Goal: Task Accomplishment & Management: Complete application form

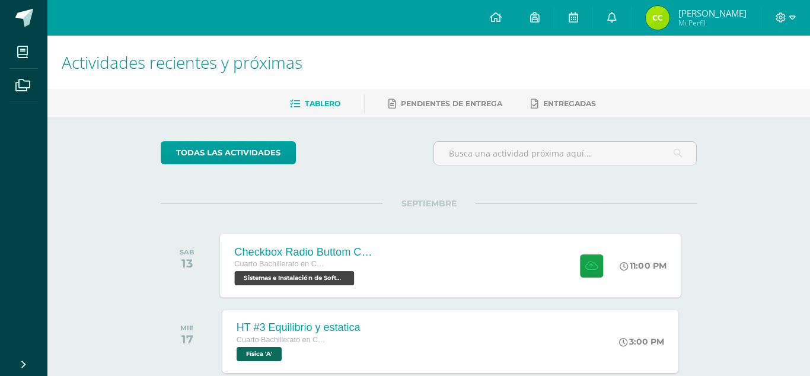
click at [492, 272] on div "Checkbox Radio Buttom Cajas de Selección Cuarto Bachillerato en CCLL con Orient…" at bounding box center [450, 265] width 461 height 63
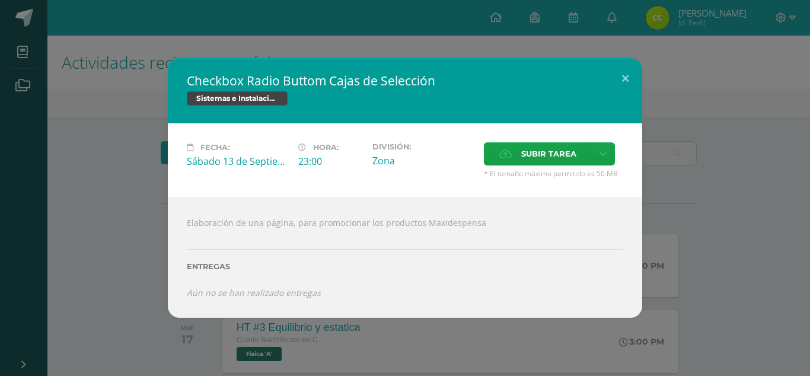
click at [138, 231] on div "Checkbox Radio Buttom Cajas de Selección Sistemas e Instalación de Software Fec…" at bounding box center [405, 187] width 800 height 259
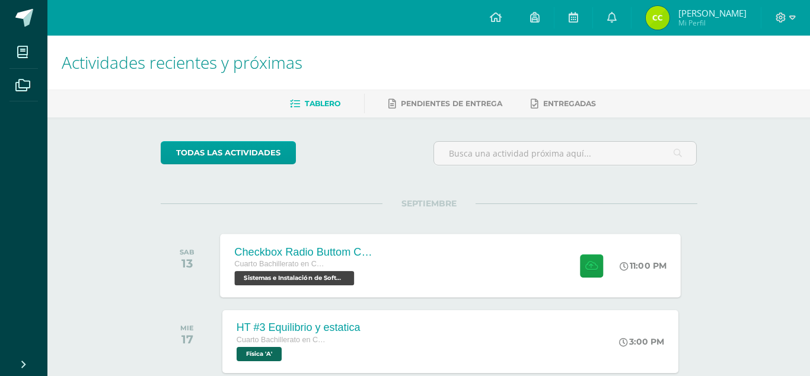
click at [469, 264] on div "Checkbox Radio Buttom Cajas de Selección Cuarto Bachillerato en CCLL con Orient…" at bounding box center [450, 265] width 461 height 63
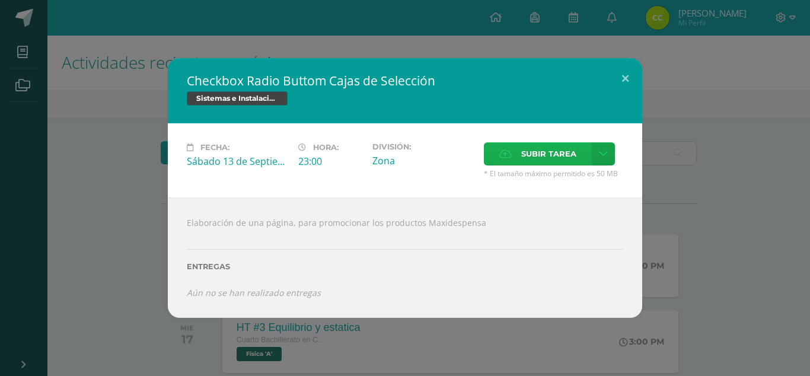
click at [554, 157] on span "Subir tarea" at bounding box center [548, 154] width 55 height 22
click at [0, 0] on input "Subir tarea" at bounding box center [0, 0] width 0 height 0
click at [569, 165] on span "Subir tarea" at bounding box center [548, 154] width 55 height 22
click at [0, 0] on input "Subir tarea" at bounding box center [0, 0] width 0 height 0
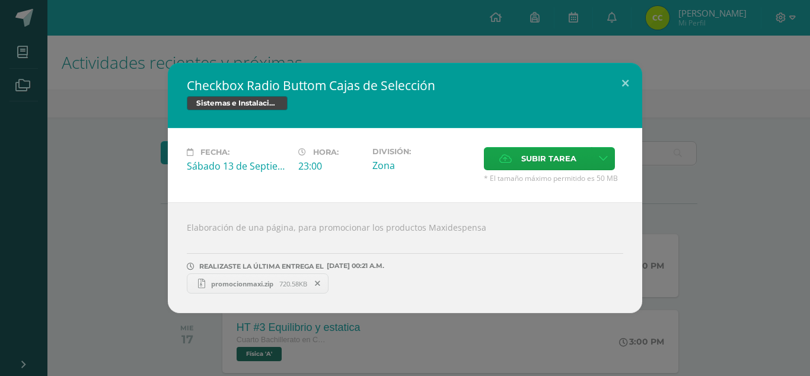
click at [80, 269] on div "Checkbox Radio Buttom Cajas de Selección Sistemas e Instalación de Software Fec…" at bounding box center [405, 188] width 800 height 250
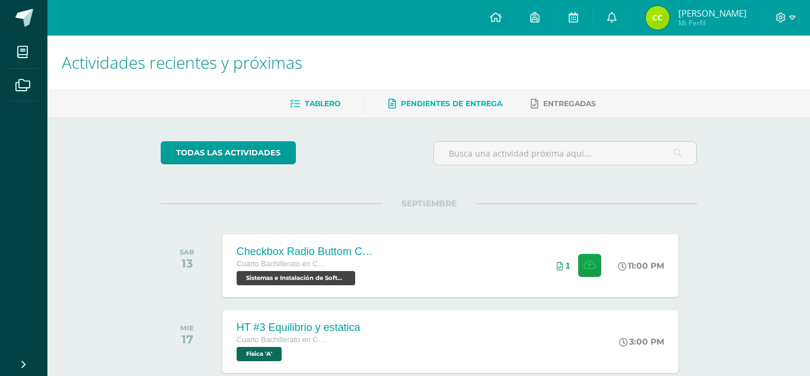
click at [427, 95] on link "Pendientes de entrega" at bounding box center [445, 103] width 114 height 19
